Goal: Check status

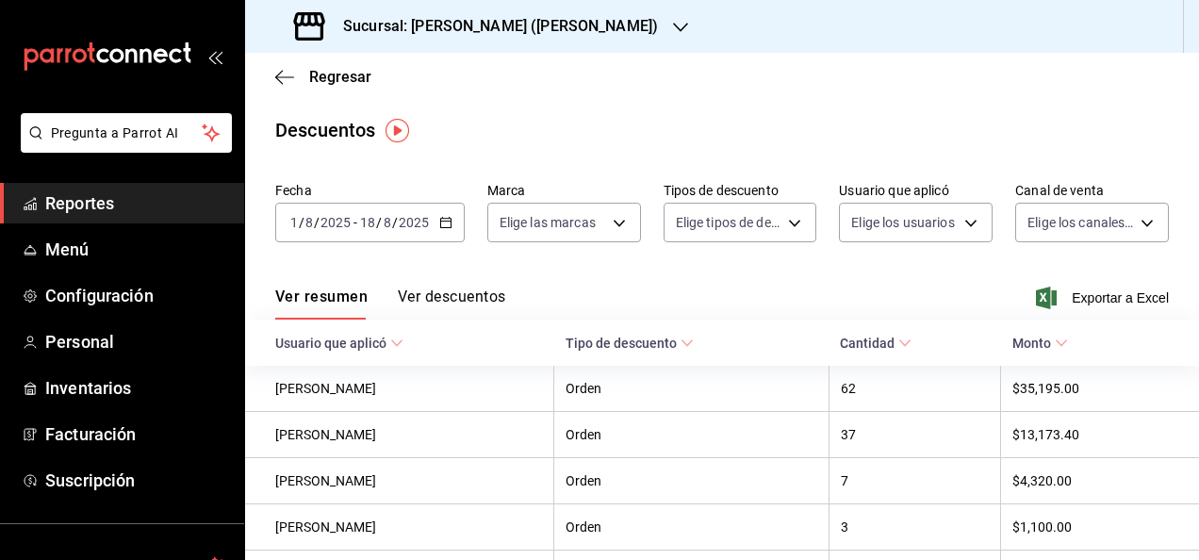
click at [442, 218] on \(Stroke\) "button" at bounding box center [442, 217] width 1 height 1
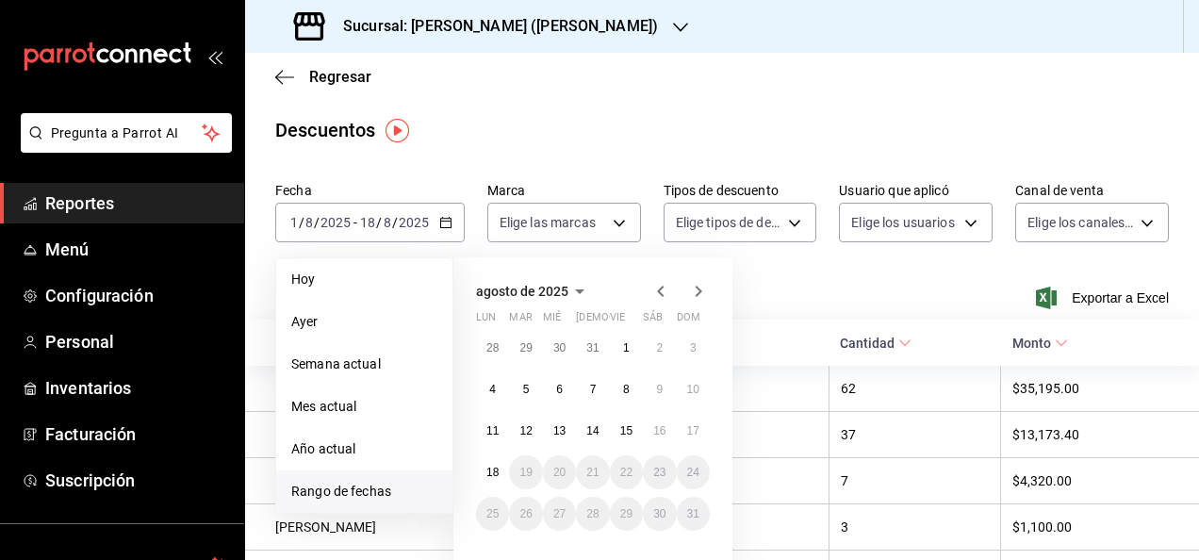
click at [127, 210] on span "Reportes" at bounding box center [137, 202] width 184 height 25
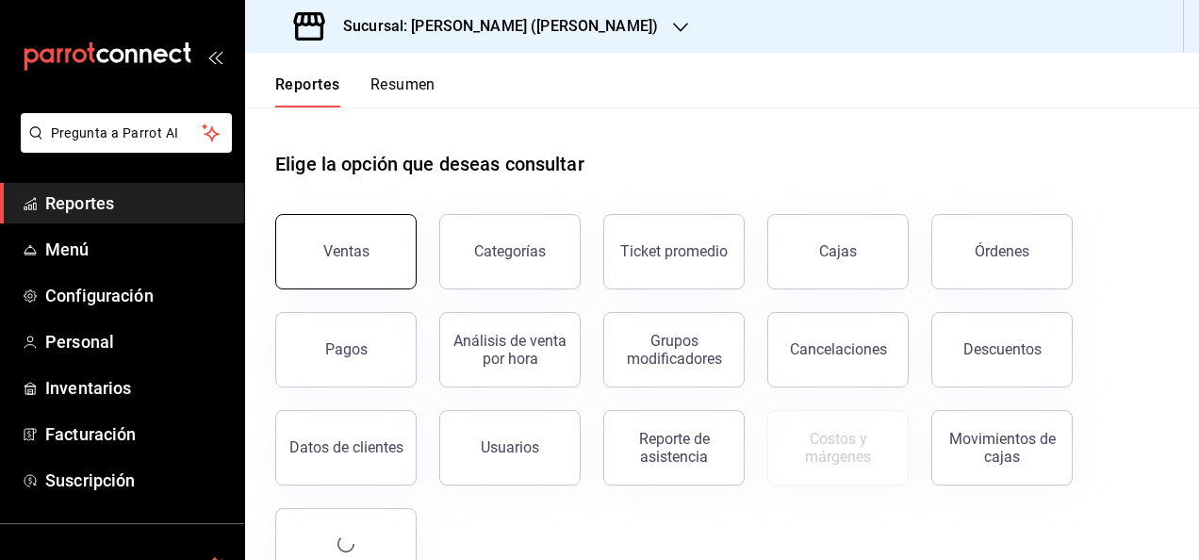
click at [335, 214] on div "Ventas" at bounding box center [335, 240] width 164 height 98
click at [339, 260] on button "Ventas" at bounding box center [345, 251] width 141 height 75
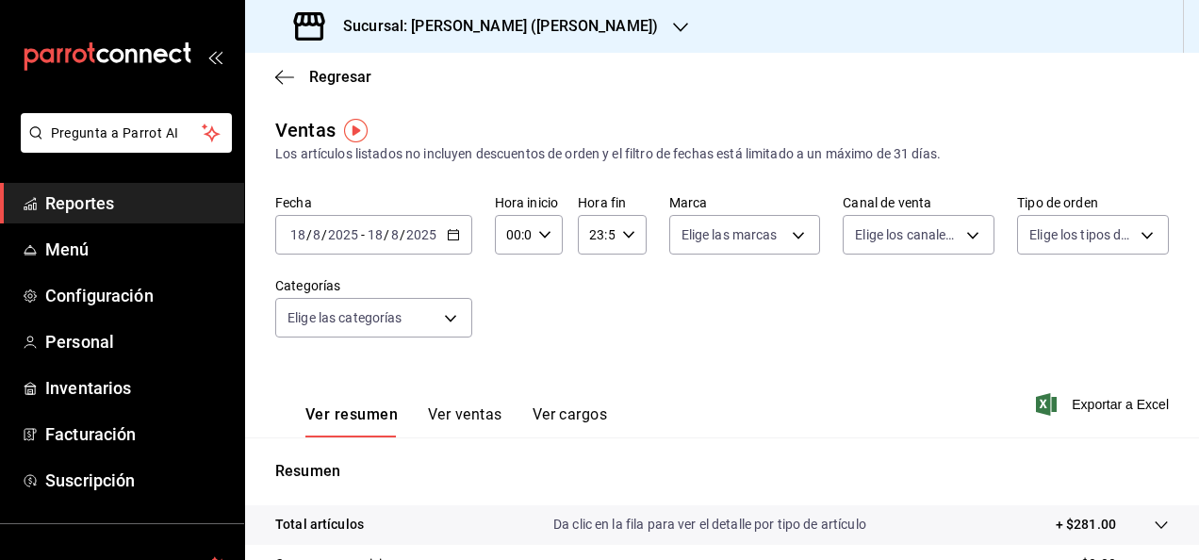
click at [448, 234] on \(Stroke\) "button" at bounding box center [453, 235] width 11 height 10
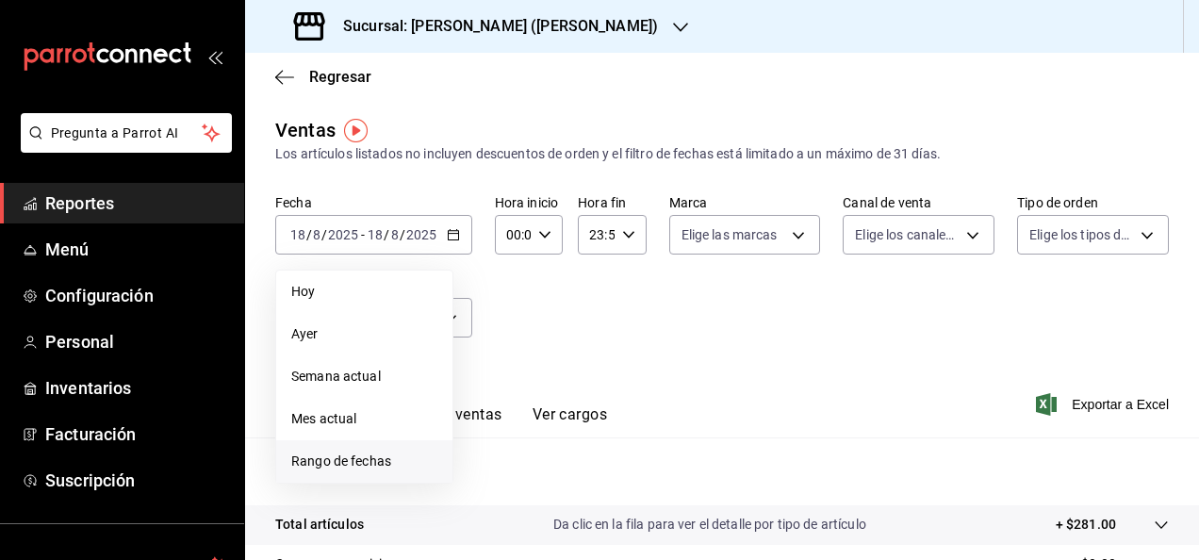
click at [384, 454] on span "Rango de fechas" at bounding box center [364, 461] width 146 height 20
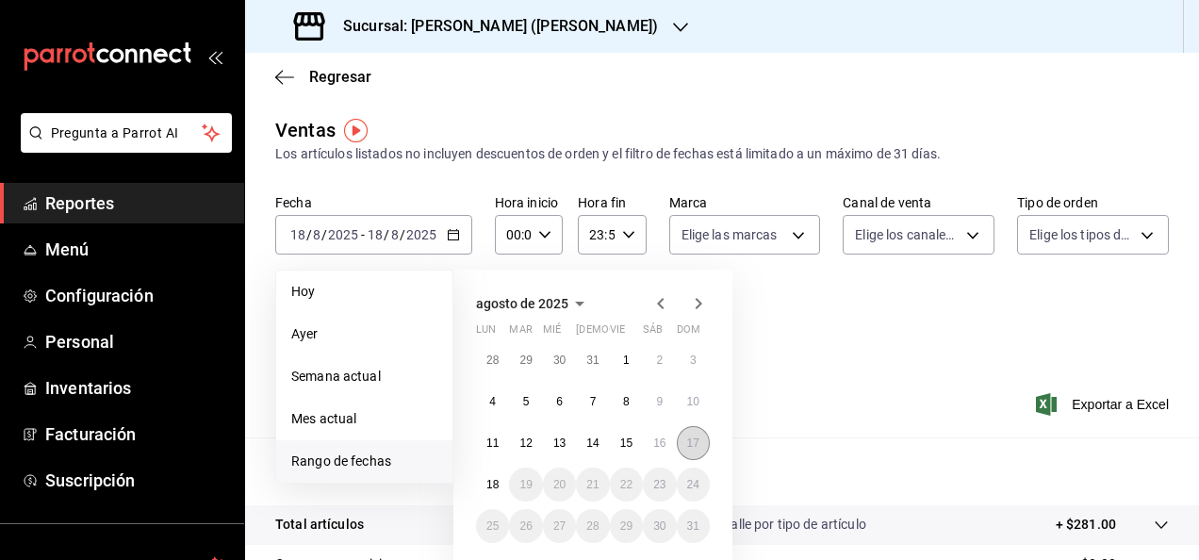
click at [703, 450] on button "17" at bounding box center [693, 443] width 33 height 34
click at [492, 493] on button "18" at bounding box center [492, 484] width 33 height 34
